Goal: Task Accomplishment & Management: Check status

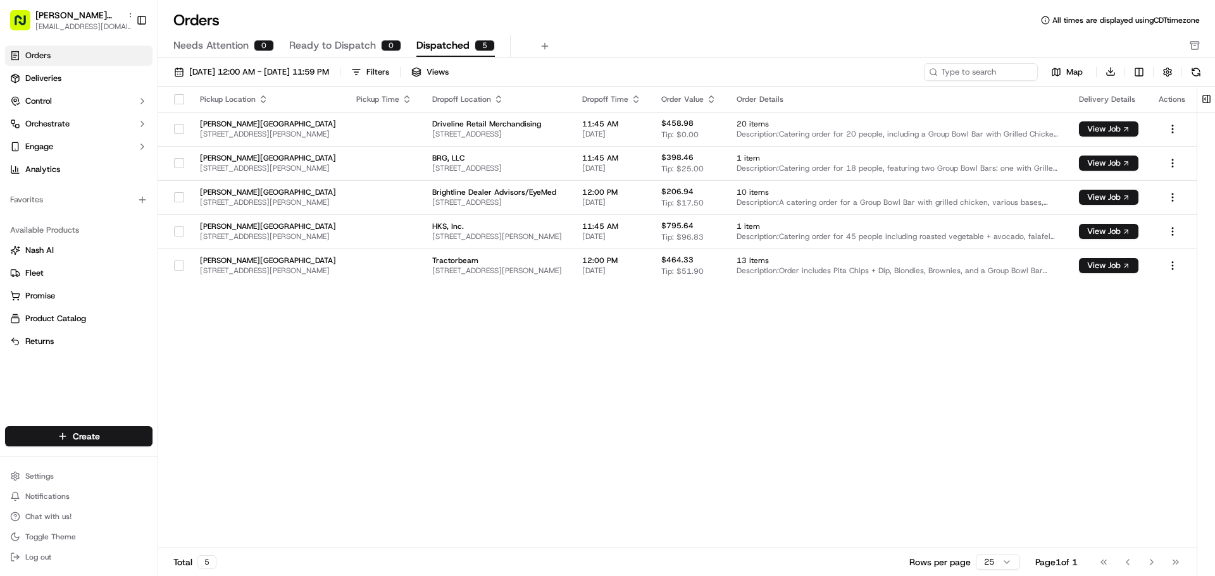
click at [374, 49] on button "Ready to Dispatch 0" at bounding box center [345, 46] width 112 height 22
